Goal: Information Seeking & Learning: Learn about a topic

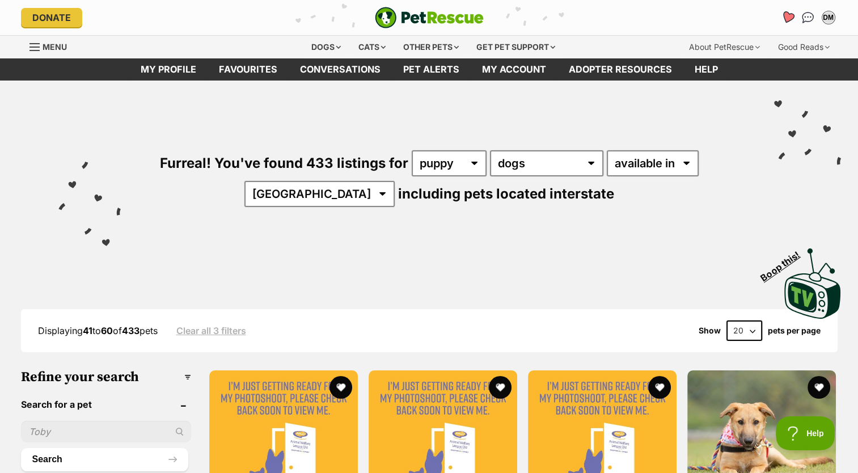
click at [783, 23] on icon "Favourites" at bounding box center [787, 17] width 15 height 15
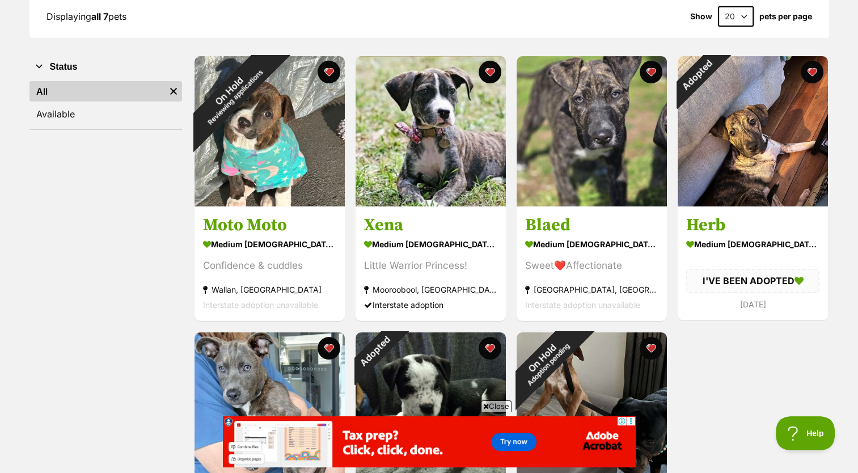
scroll to position [175, 0]
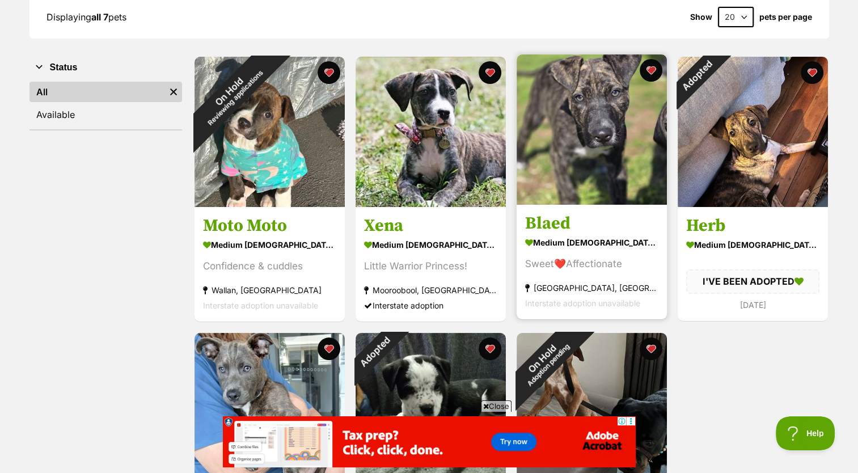
click at [616, 277] on section "medium male Dog Sweet❤️Affectionate Airport West, VIC Interstate adoption unava…" at bounding box center [591, 273] width 133 height 77
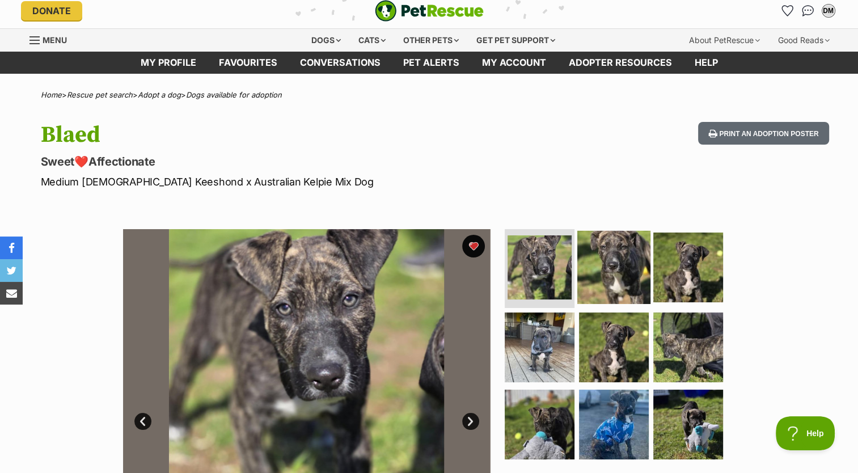
click at [639, 289] on img at bounding box center [613, 266] width 73 height 73
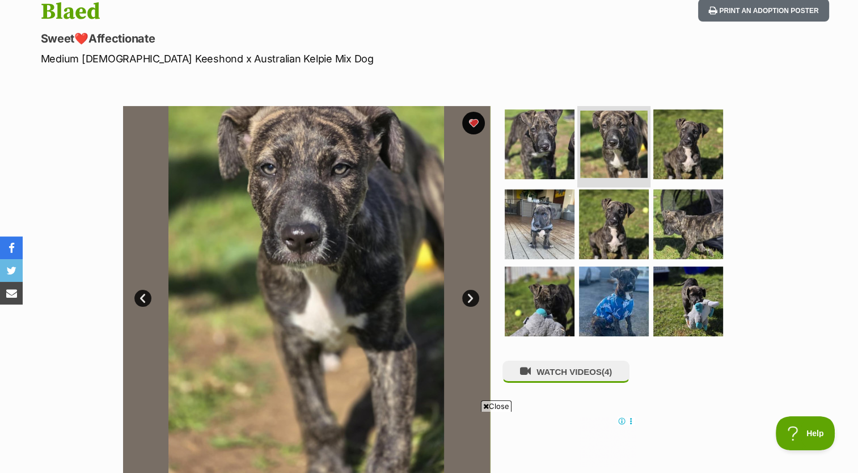
scroll to position [131, 0]
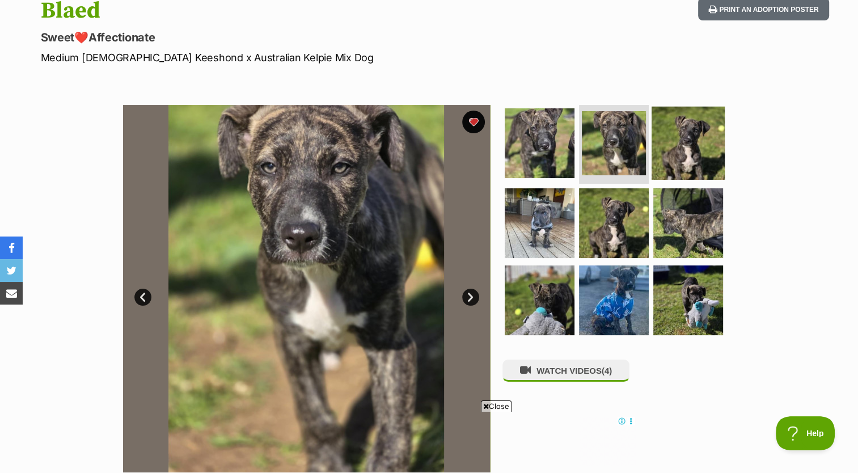
click at [707, 166] on img at bounding box center [688, 142] width 73 height 73
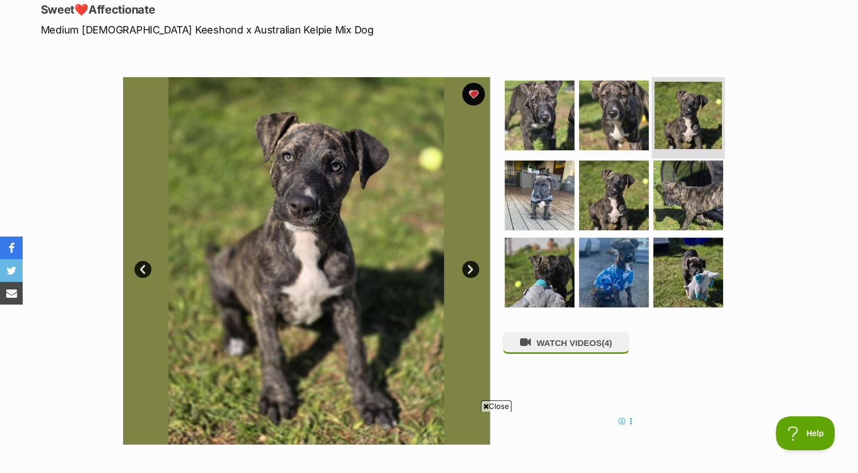
scroll to position [161, 0]
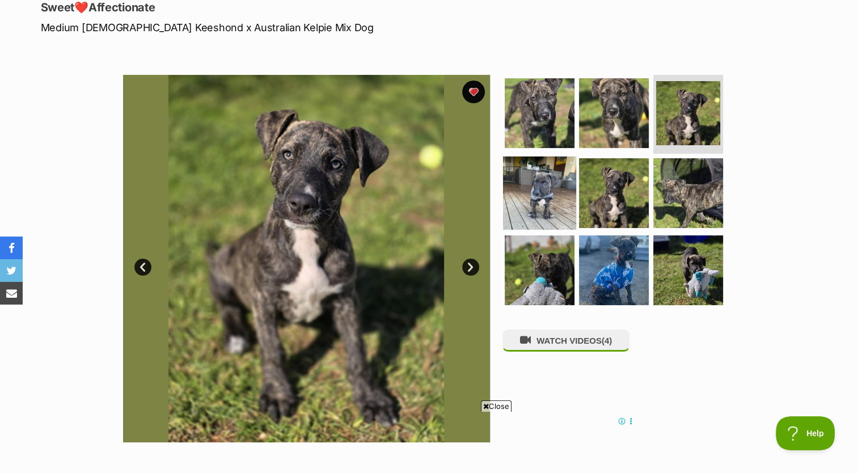
click at [557, 221] on img at bounding box center [539, 193] width 73 height 73
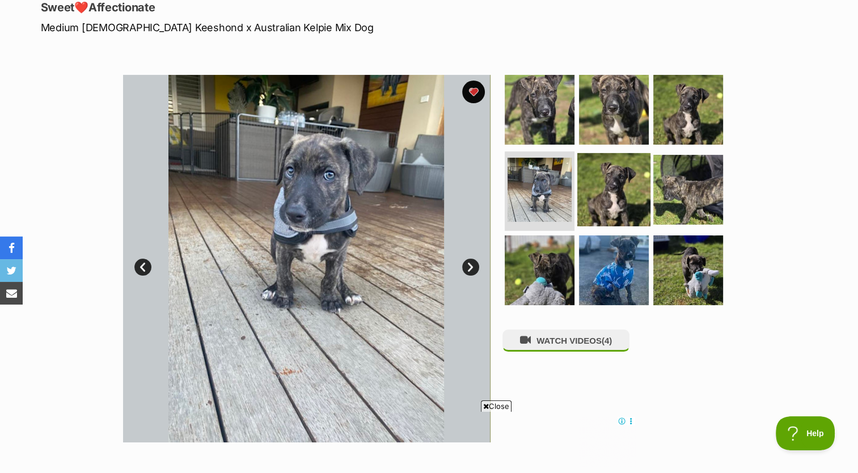
click at [630, 223] on link at bounding box center [613, 223] width 73 height 12
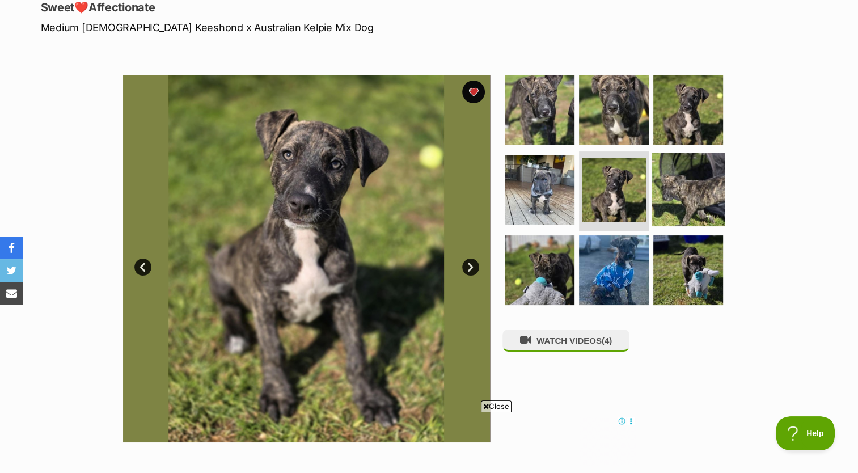
click at [710, 219] on img at bounding box center [688, 189] width 73 height 73
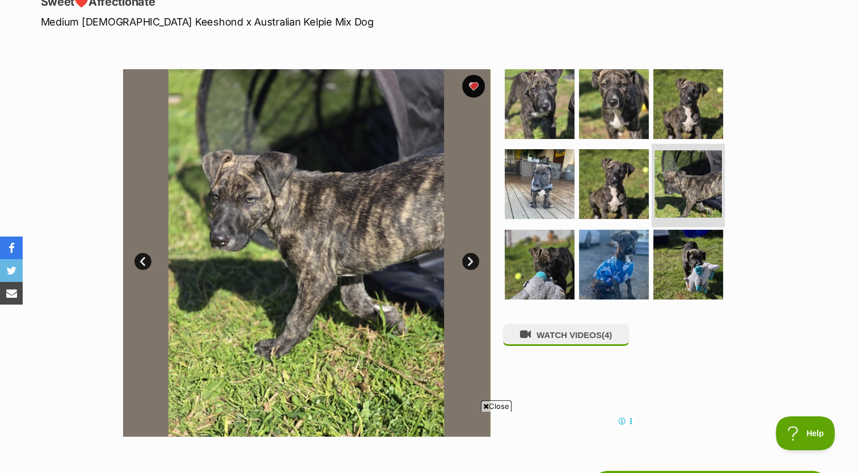
scroll to position [168, 0]
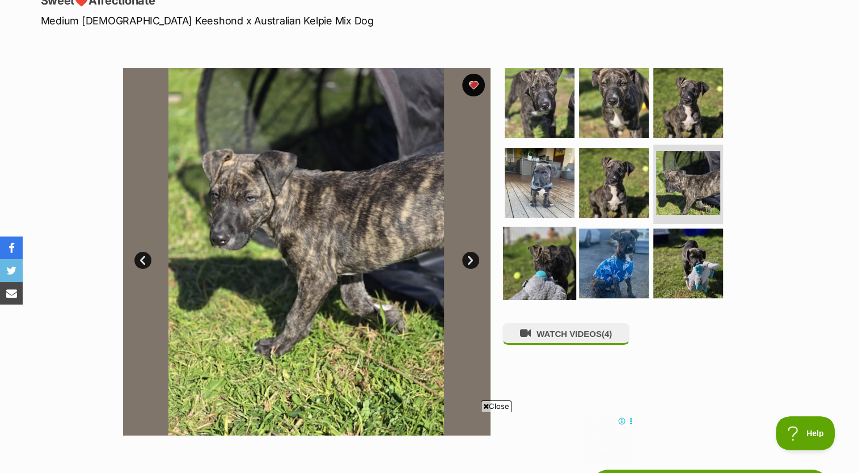
click at [552, 290] on img at bounding box center [539, 263] width 73 height 73
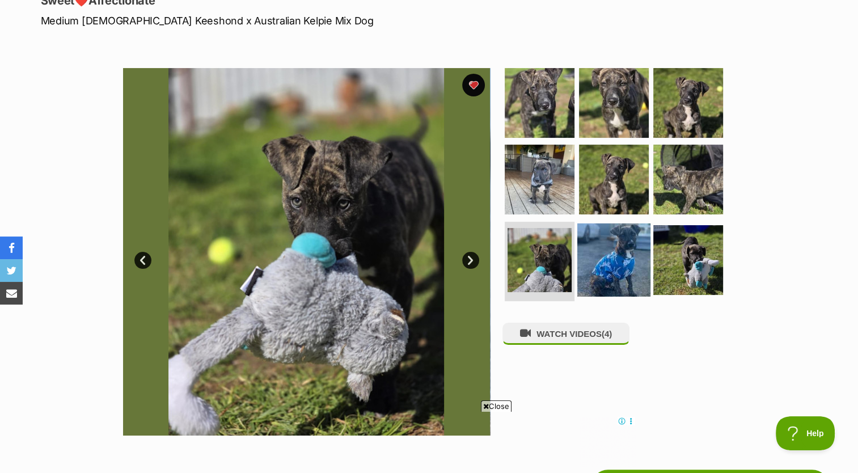
click at [630, 278] on img at bounding box center [613, 259] width 73 height 73
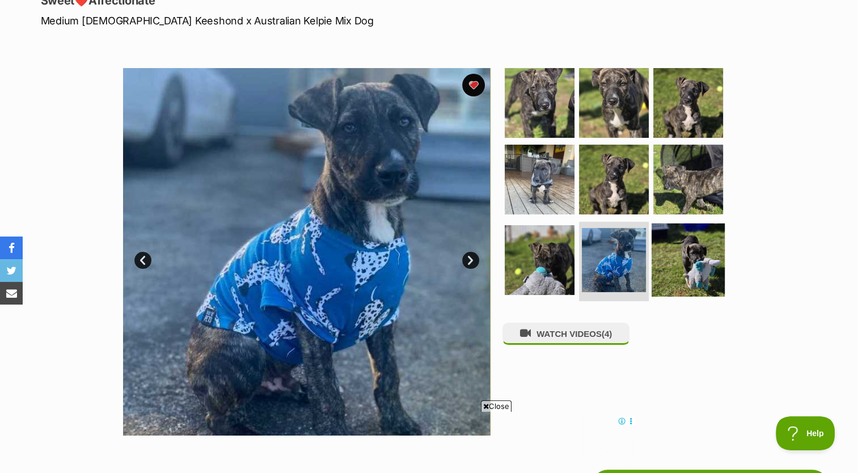
click at [703, 280] on img at bounding box center [688, 259] width 73 height 73
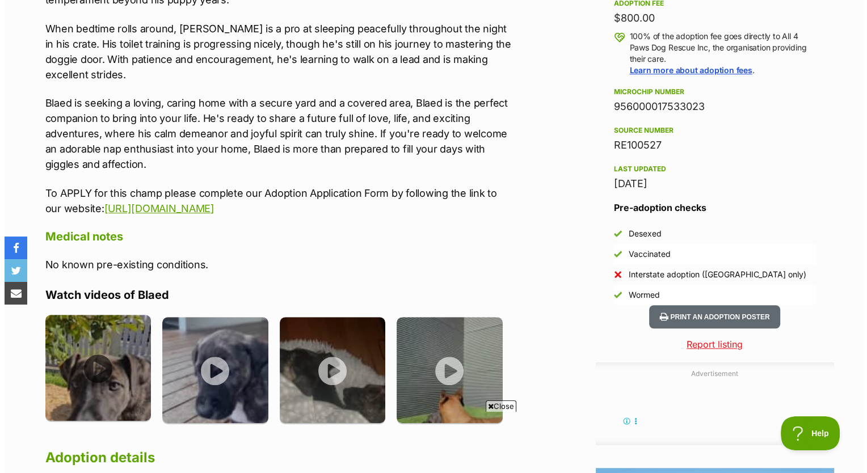
scroll to position [0, 0]
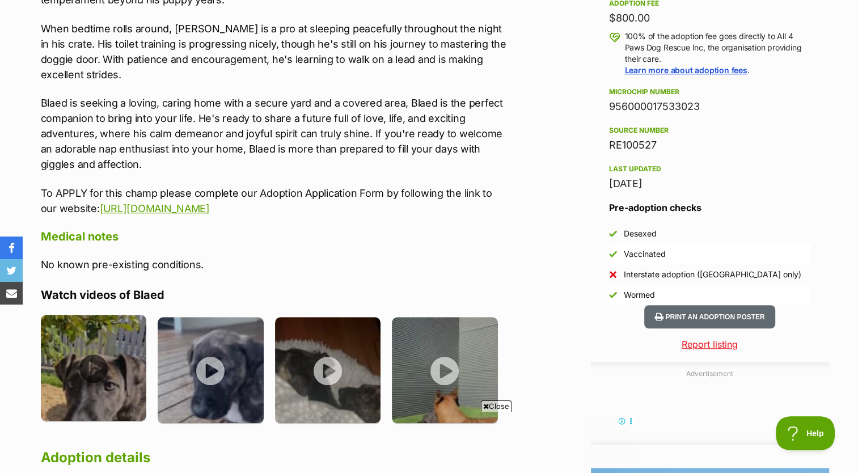
click at [109, 339] on img at bounding box center [94, 368] width 106 height 106
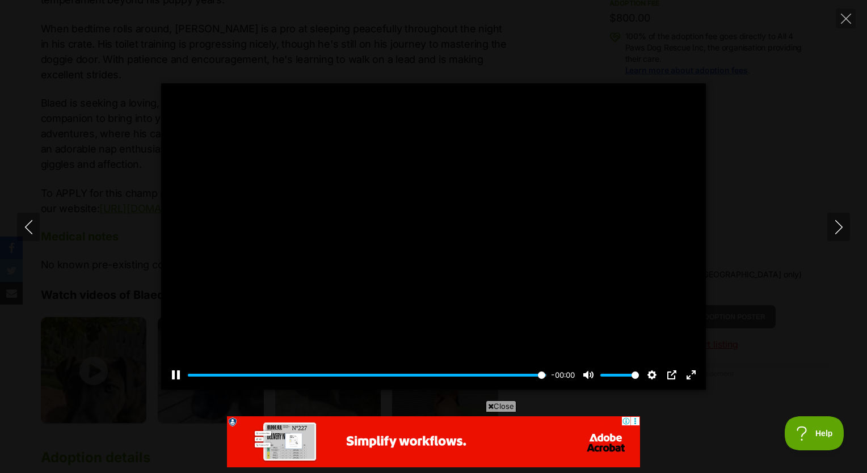
type input "100"
drag, startPoint x: 827, startPoint y: 230, endPoint x: 838, endPoint y: 225, distance: 12.2
click at [838, 225] on icon "Next" at bounding box center [838, 227] width 14 height 14
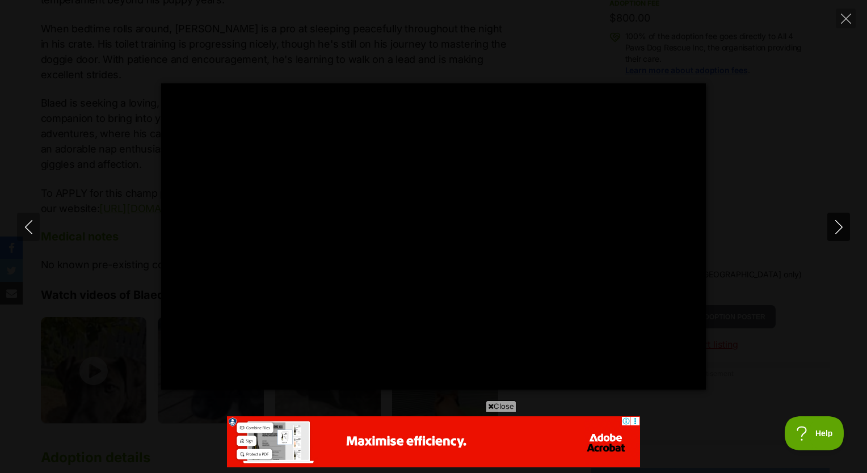
type input "100"
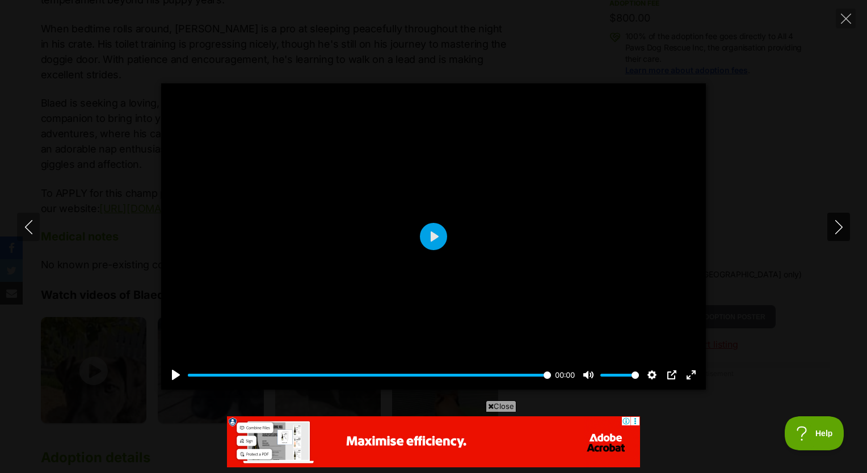
click at [838, 225] on icon "Next" at bounding box center [838, 227] width 14 height 14
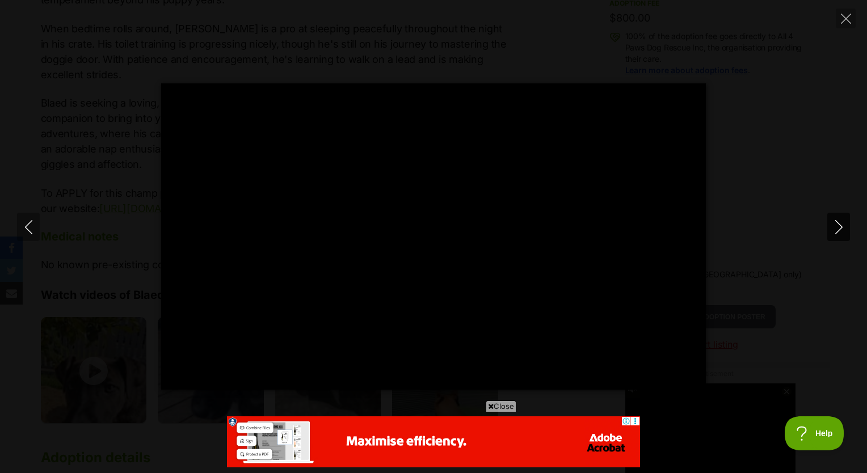
click at [838, 225] on icon "Next" at bounding box center [838, 227] width 14 height 14
type input "22.21"
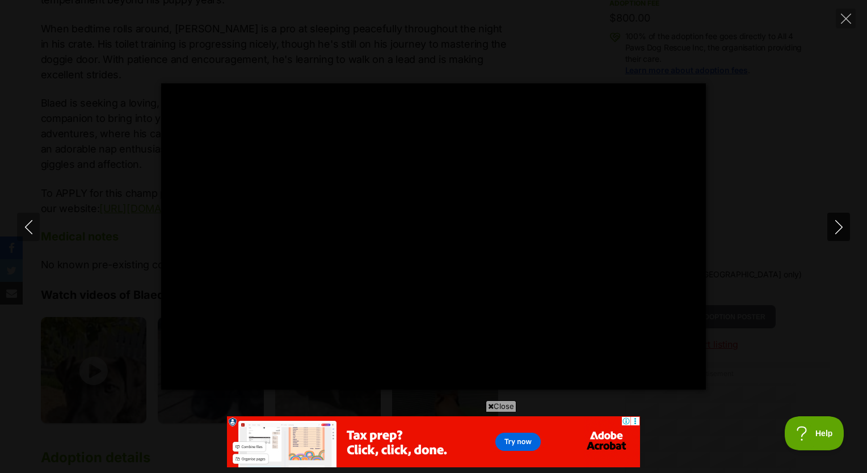
type input "100"
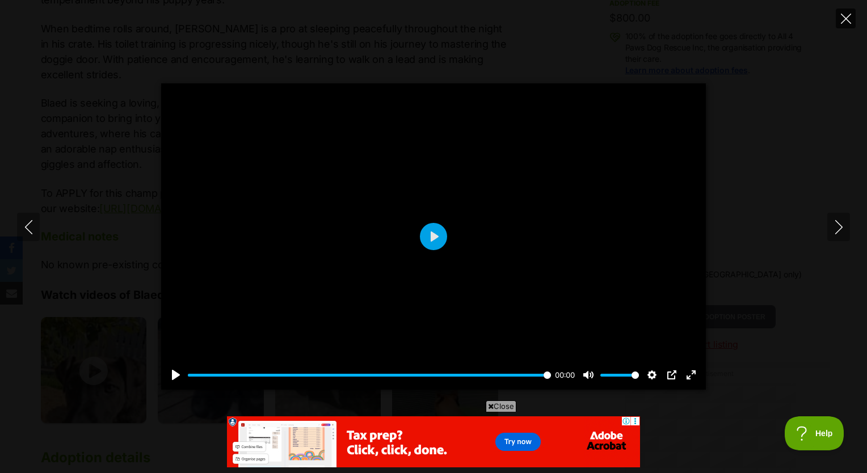
click at [839, 15] on button "Close" at bounding box center [845, 19] width 20 height 20
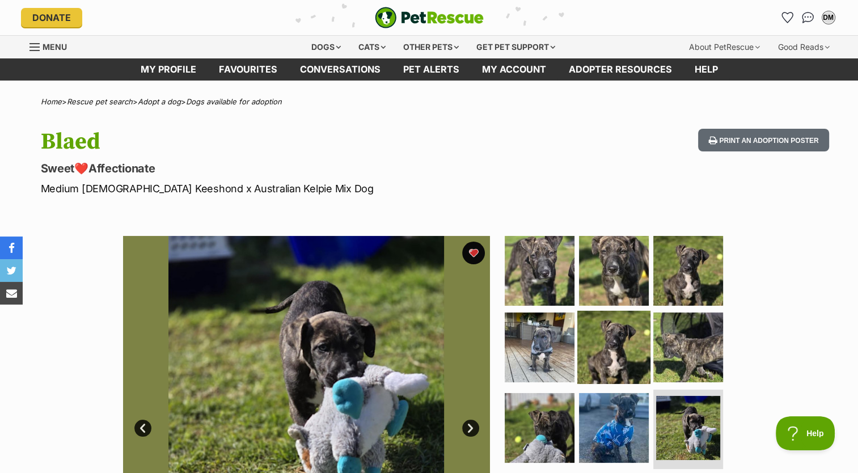
click at [577, 349] on img at bounding box center [613, 347] width 73 height 73
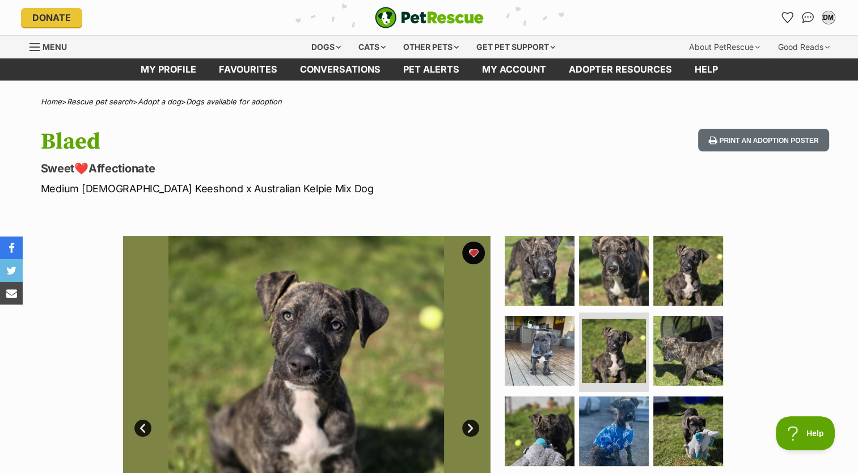
drag, startPoint x: 824, startPoint y: 155, endPoint x: 581, endPoint y: 199, distance: 246.6
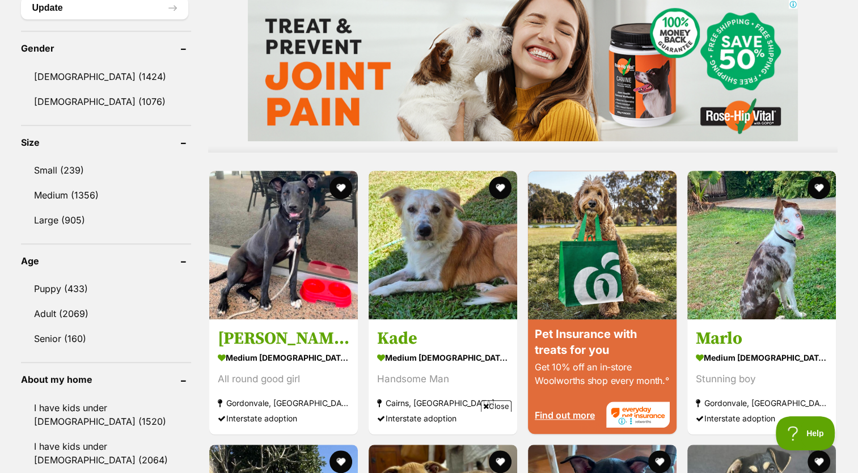
scroll to position [947, 0]
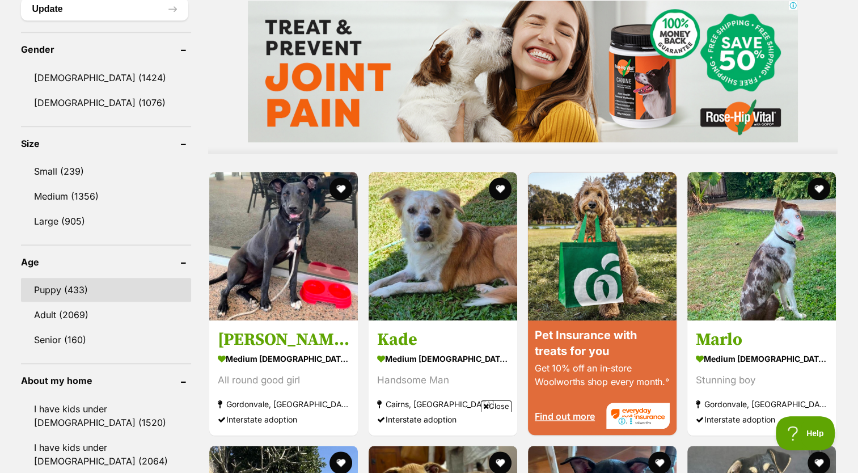
click at [77, 288] on link "Puppy (433)" at bounding box center [106, 290] width 170 height 24
